Goal: Task Accomplishment & Management: Manage account settings

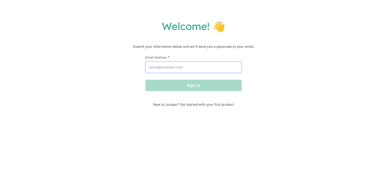
click at [211, 71] on input "Email Address *" at bounding box center [193, 67] width 96 height 11
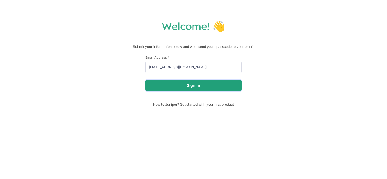
click at [215, 86] on button "Sign in" at bounding box center [193, 85] width 96 height 11
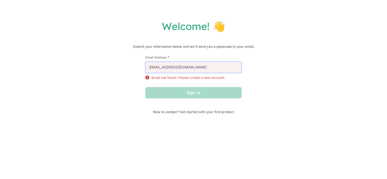
click at [198, 68] on input "[EMAIL_ADDRESS][DOMAIN_NAME]" at bounding box center [193, 67] width 96 height 11
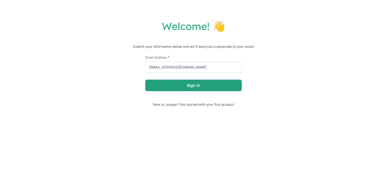
click at [198, 85] on button "Sign in" at bounding box center [193, 85] width 96 height 11
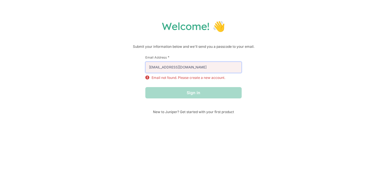
click at [195, 67] on input "[EMAIL_ADDRESS][DOMAIN_NAME]" at bounding box center [193, 67] width 96 height 11
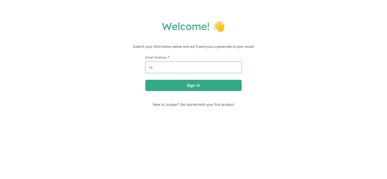
type input "r"
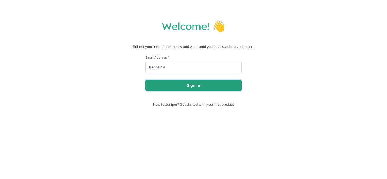
click at [204, 87] on button "Sign in" at bounding box center [193, 85] width 96 height 11
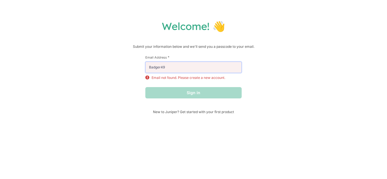
click at [182, 65] on input "Badger49" at bounding box center [193, 67] width 96 height 11
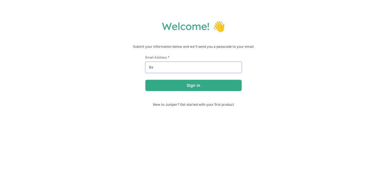
type input "B"
